Goal: Book appointment/travel/reservation

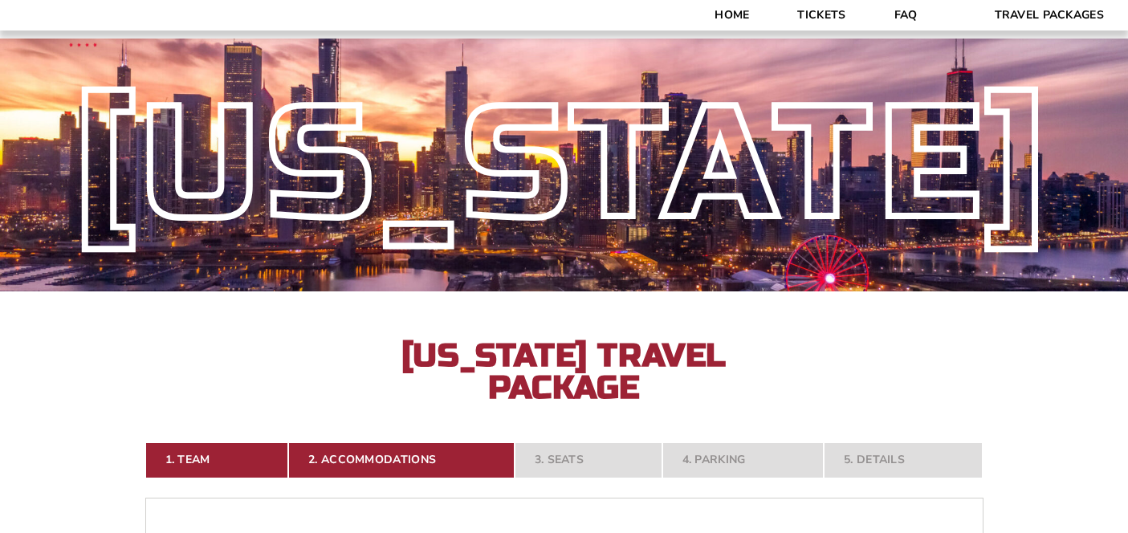
select select "21326"
select select "3 Nights"
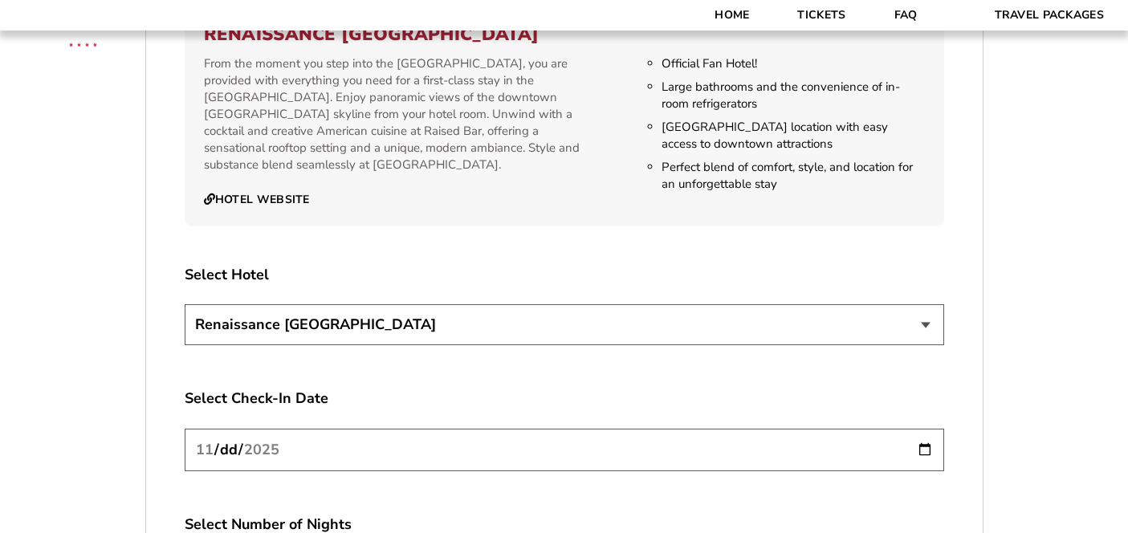
scroll to position [2635, 0]
click at [571, 308] on select "[GEOGRAPHIC_DATA] [GEOGRAPHIC_DATA]" at bounding box center [564, 323] width 759 height 41
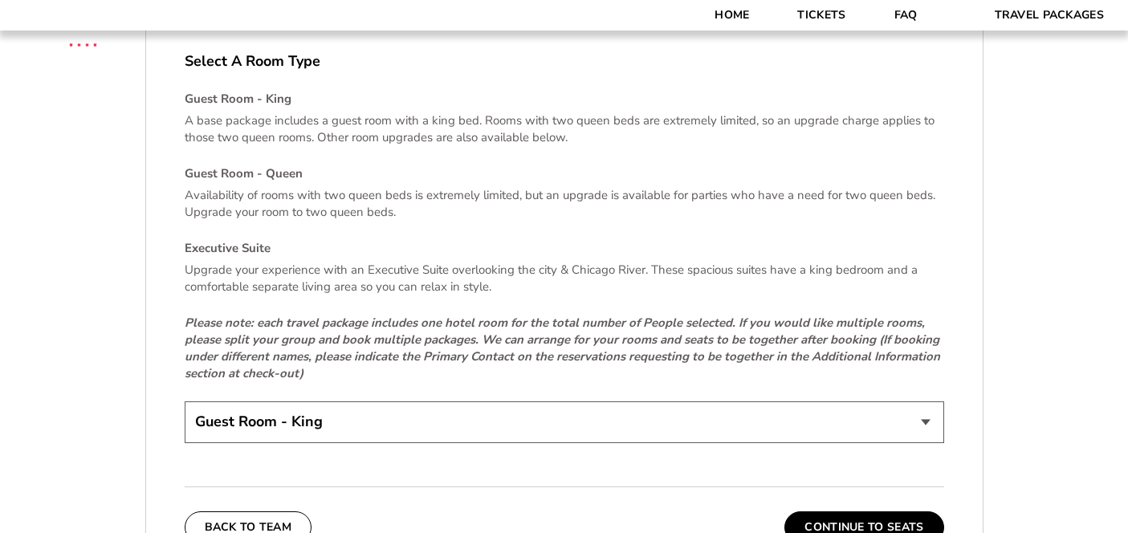
scroll to position [3425, 0]
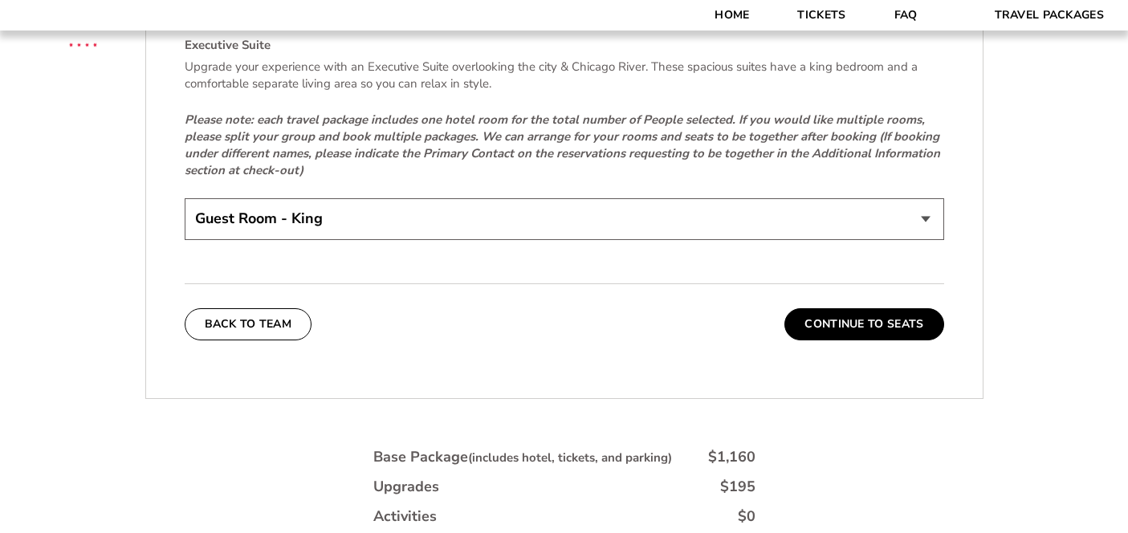
click at [824, 202] on select "Guest Room - King Guest Room - Queen (+$95 per night) Executive Suite (+$315 pe…" at bounding box center [564, 218] width 759 height 41
select select "Guest Room - Queen"
click at [185, 198] on select "Guest Room - King Guest Room - Queen (+$95 per night) Executive Suite (+$315 pe…" at bounding box center [564, 218] width 759 height 41
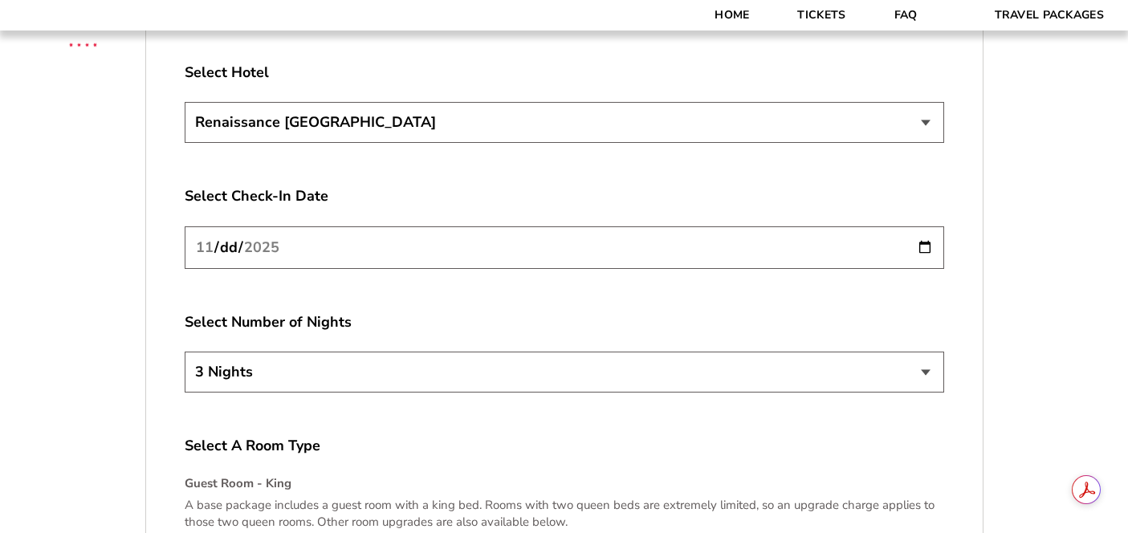
scroll to position [2838, 0]
click at [862, 356] on select "2 Nights 3 Nights 4 Nights" at bounding box center [564, 371] width 759 height 41
click at [185, 351] on select "2 Nights 3 Nights 4 Nights" at bounding box center [564, 371] width 759 height 41
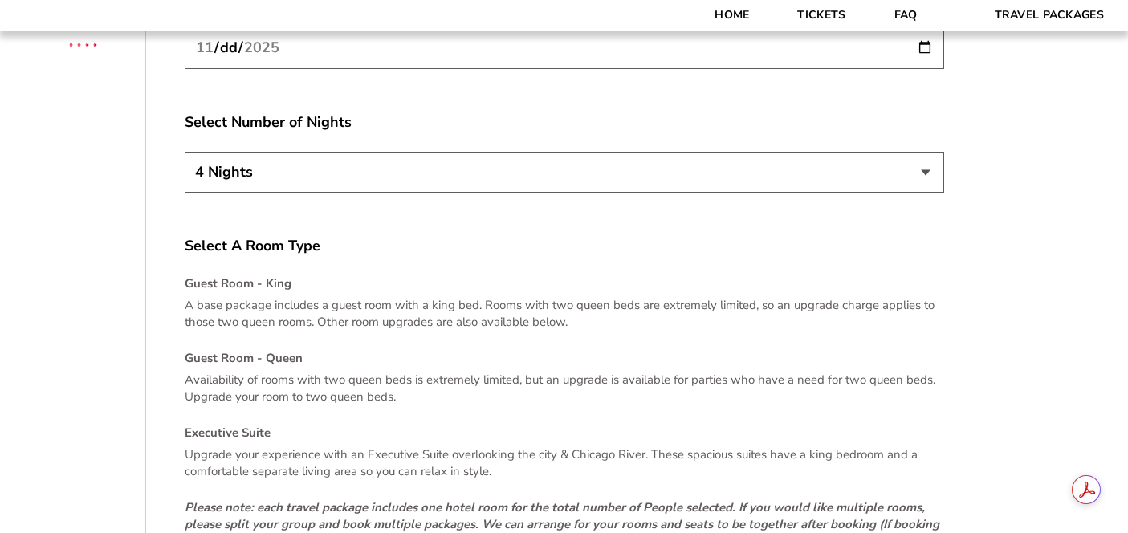
scroll to position [3039, 0]
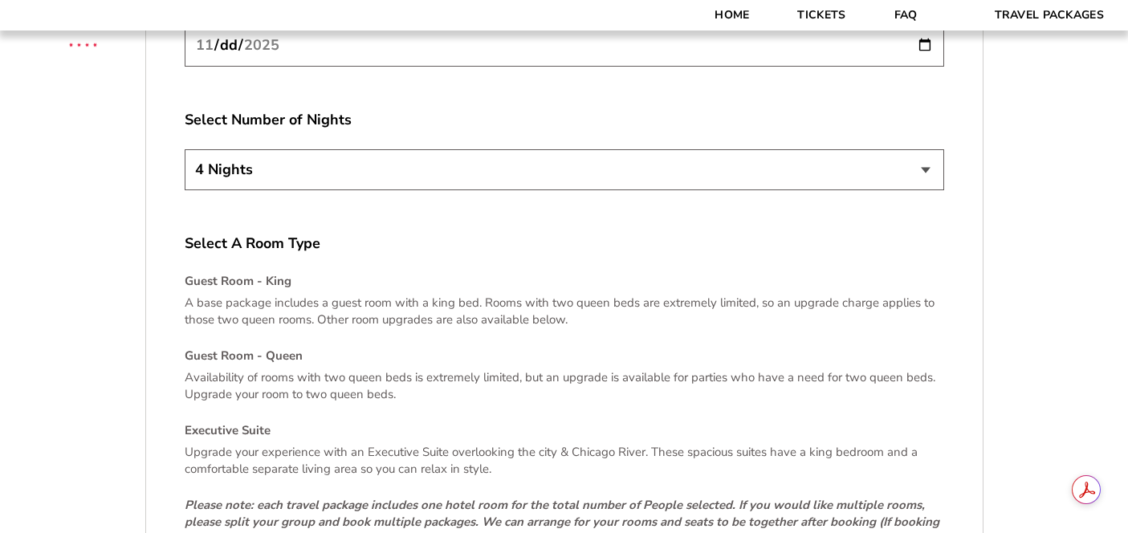
click at [753, 156] on select "2 Nights 3 Nights 4 Nights" at bounding box center [564, 169] width 759 height 41
select select "3 Nights"
click at [185, 149] on select "2 Nights 3 Nights 4 Nights" at bounding box center [564, 169] width 759 height 41
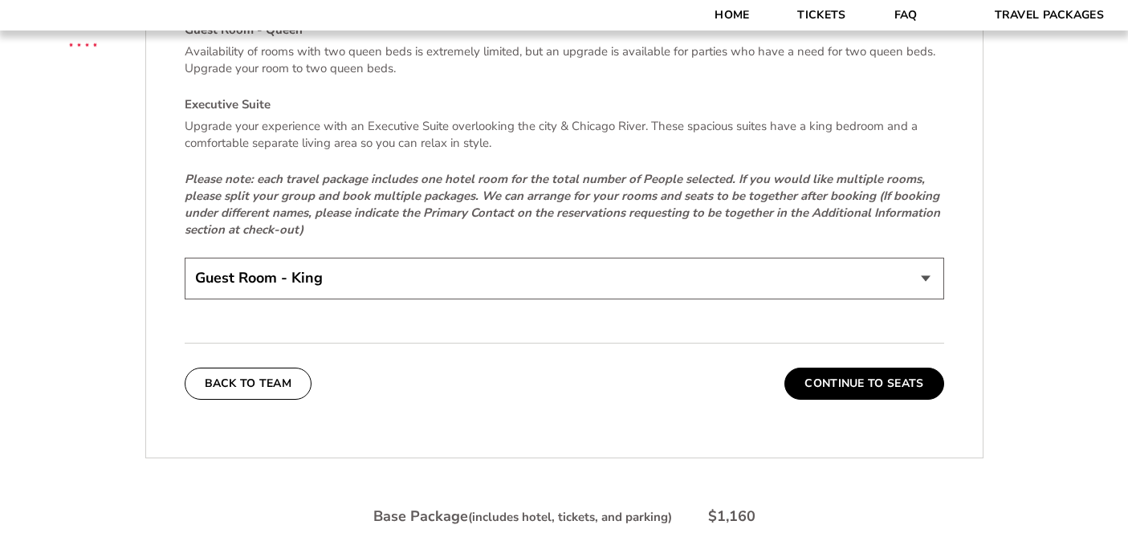
scroll to position [3402, 0]
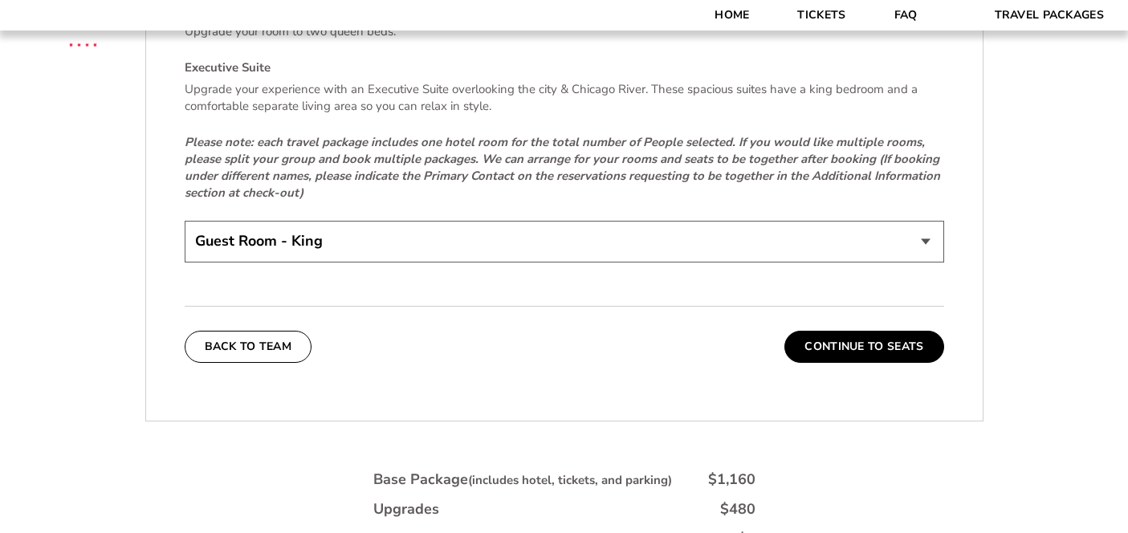
click at [476, 227] on select "Guest Room - King Guest Room - Queen (+$95 per night) Executive Suite (+$315 pe…" at bounding box center [564, 241] width 759 height 41
select select "Executive Suite"
click at [185, 221] on select "Guest Room - King Guest Room - Queen (+$95 per night) Executive Suite (+$315 pe…" at bounding box center [564, 241] width 759 height 41
